Goal: Communication & Community: Answer question/provide support

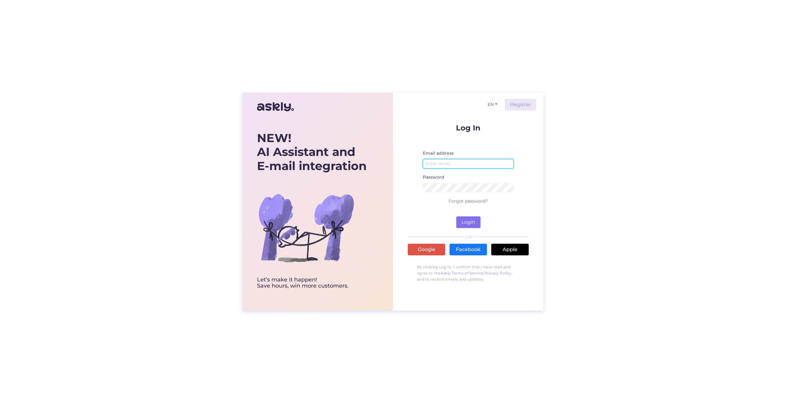
type input "[EMAIL_ADDRESS][DOMAIN_NAME]"
click at [463, 222] on button "Login" at bounding box center [468, 222] width 24 height 12
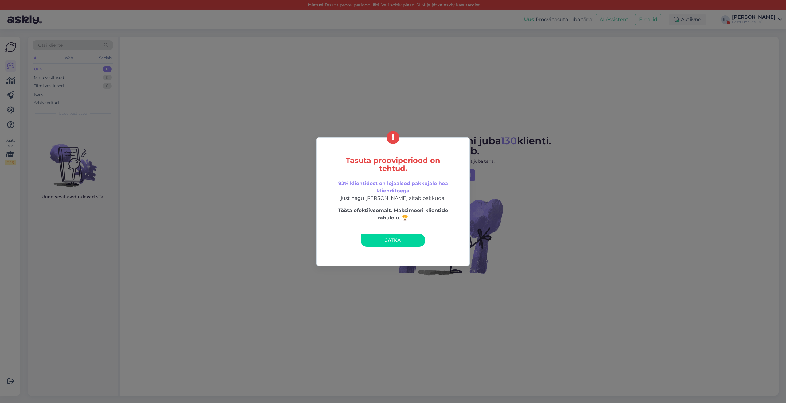
click at [606, 239] on div "Tasuta prooviperiood on tehtud. 92% klientidest on lojaalsed pakkujale hea klie…" at bounding box center [393, 201] width 786 height 403
click at [392, 238] on span "Jätka" at bounding box center [393, 240] width 16 height 6
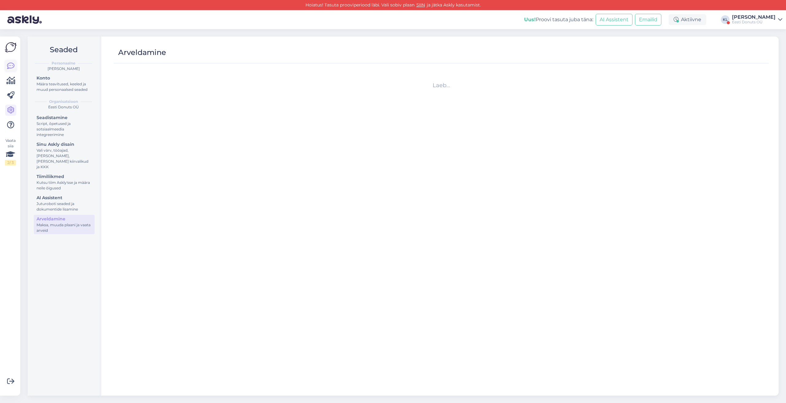
click at [14, 68] on icon at bounding box center [10, 65] width 7 height 7
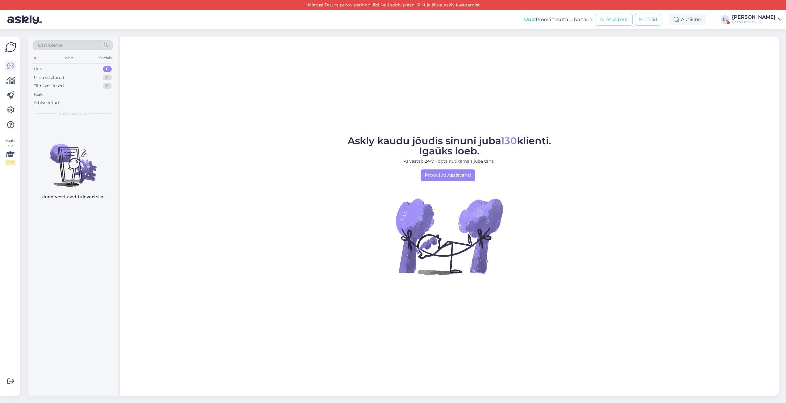
click at [39, 69] on div "Uus" at bounding box center [38, 69] width 8 height 6
click at [46, 76] on div "Minu vestlused" at bounding box center [49, 78] width 30 height 6
click at [756, 19] on div "[PERSON_NAME]" at bounding box center [754, 17] width 44 height 5
click at [767, 49] on button "Ava" at bounding box center [771, 48] width 14 height 10
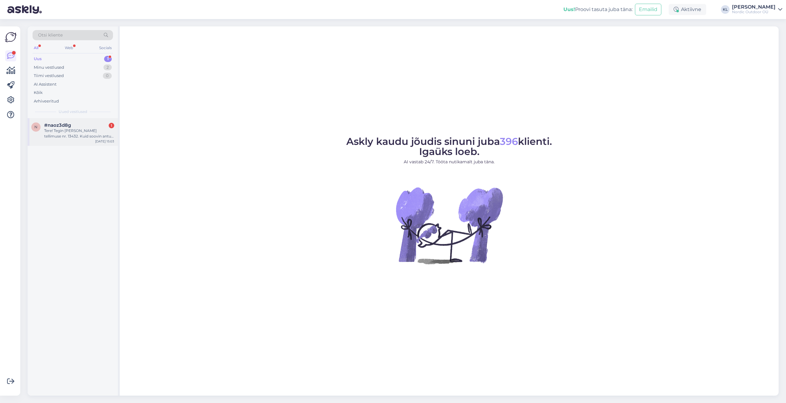
click at [54, 132] on div "Tere! Tegin [PERSON_NAME] tellimuse nr. 13432. Kuid soovin antud tellimuse palu…" at bounding box center [79, 133] width 70 height 11
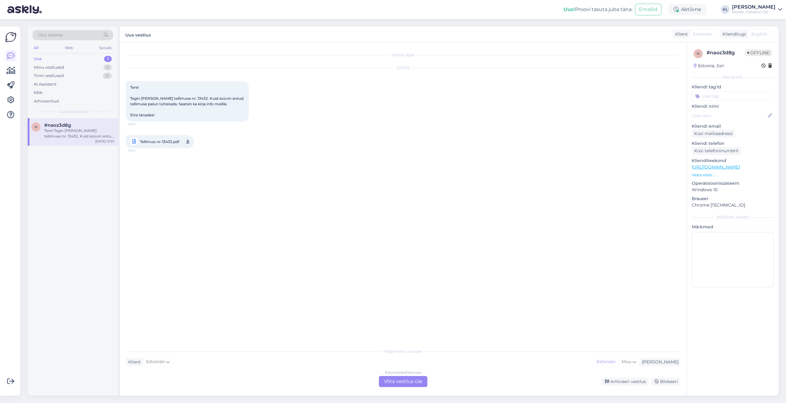
drag, startPoint x: 402, startPoint y: 384, endPoint x: 384, endPoint y: 377, distance: 19.3
click at [402, 384] on div "Estonian to Estonian Võta vestlus üle" at bounding box center [403, 381] width 49 height 11
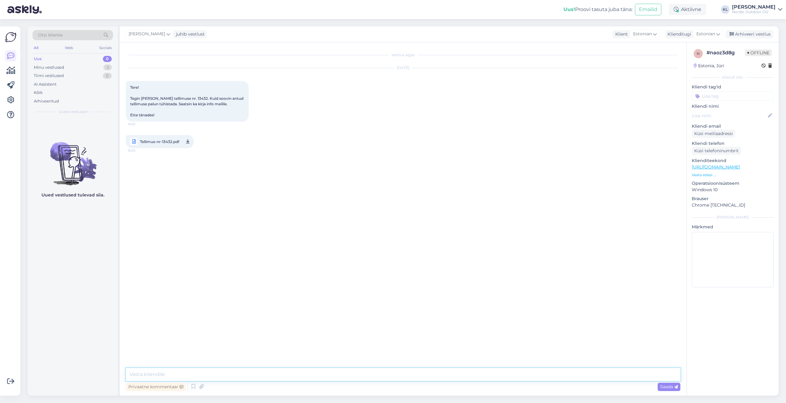
click at [142, 376] on textarea at bounding box center [403, 374] width 554 height 13
type textarea "Tere Triin. Tänud meie [PERSON_NAME] pöördumast. Info ilusti [PERSON_NAME] tühi…"
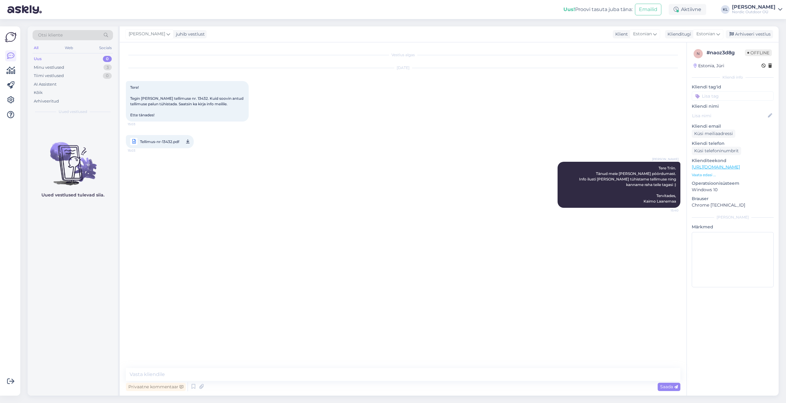
click at [278, 182] on div "[PERSON_NAME] Tere Triin. Tänud meie [PERSON_NAME] pöördumast. Info ilusti [PER…" at bounding box center [403, 185] width 554 height 60
click at [57, 67] on div "Minu vestlused" at bounding box center [49, 67] width 30 height 6
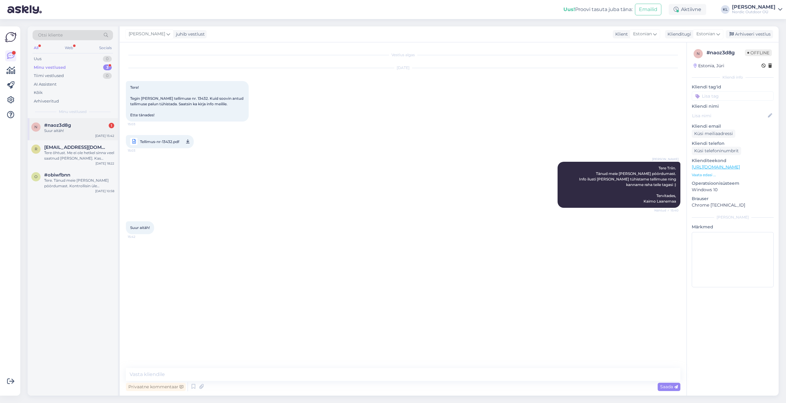
click at [64, 130] on div "Suur aitäh!" at bounding box center [79, 131] width 70 height 6
